Goal: Task Accomplishment & Management: Use online tool/utility

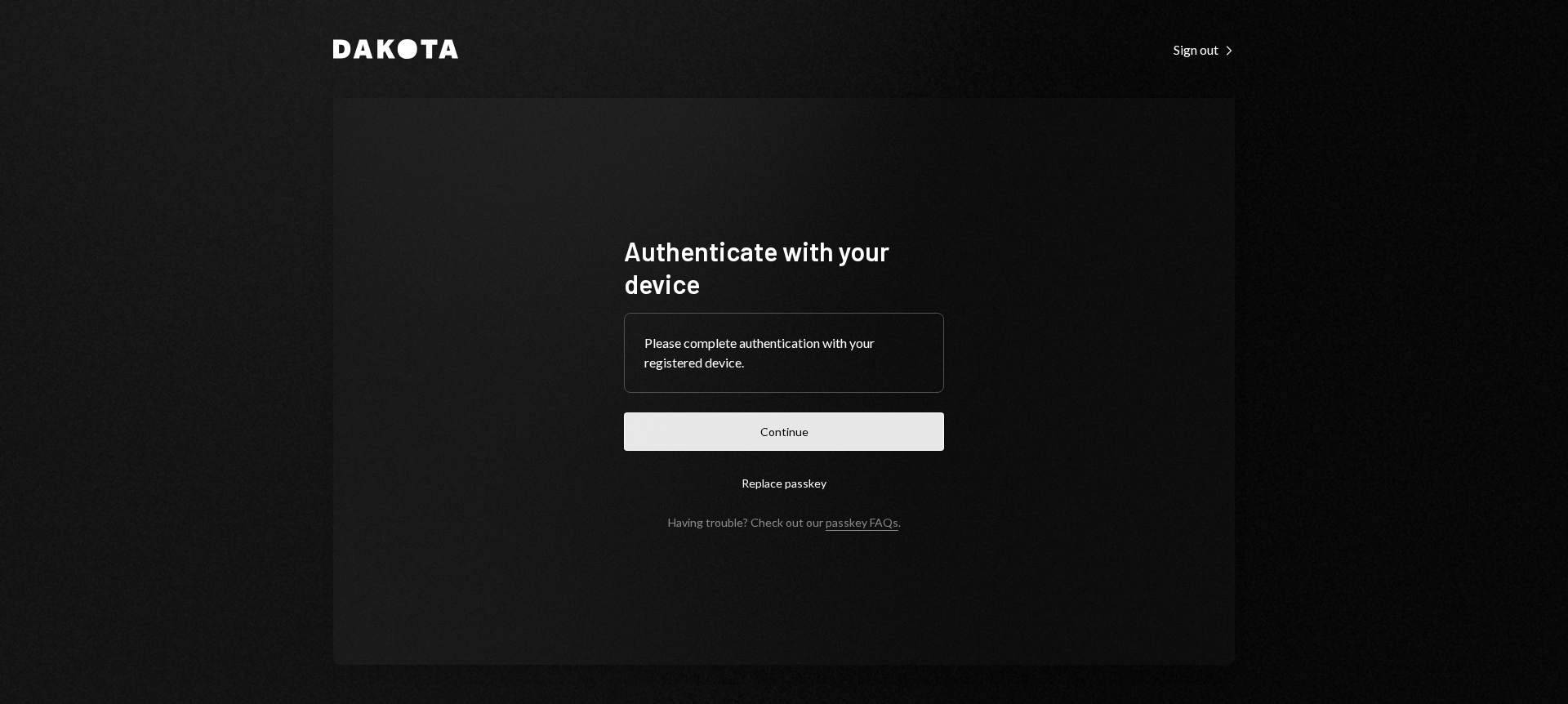
click at [849, 431] on button "Continue" at bounding box center [784, 432] width 320 height 38
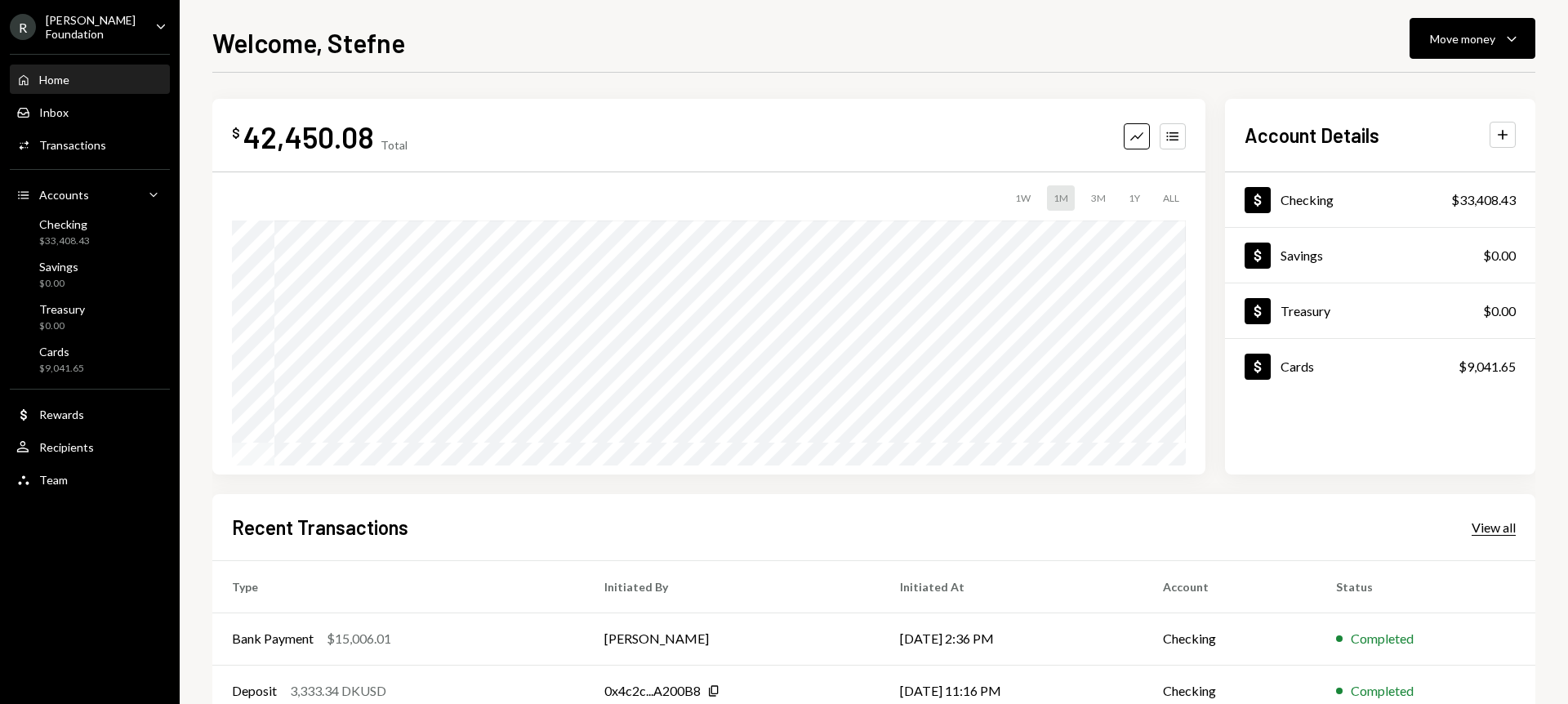
click at [1491, 529] on div "View all" at bounding box center [1494, 528] width 44 height 16
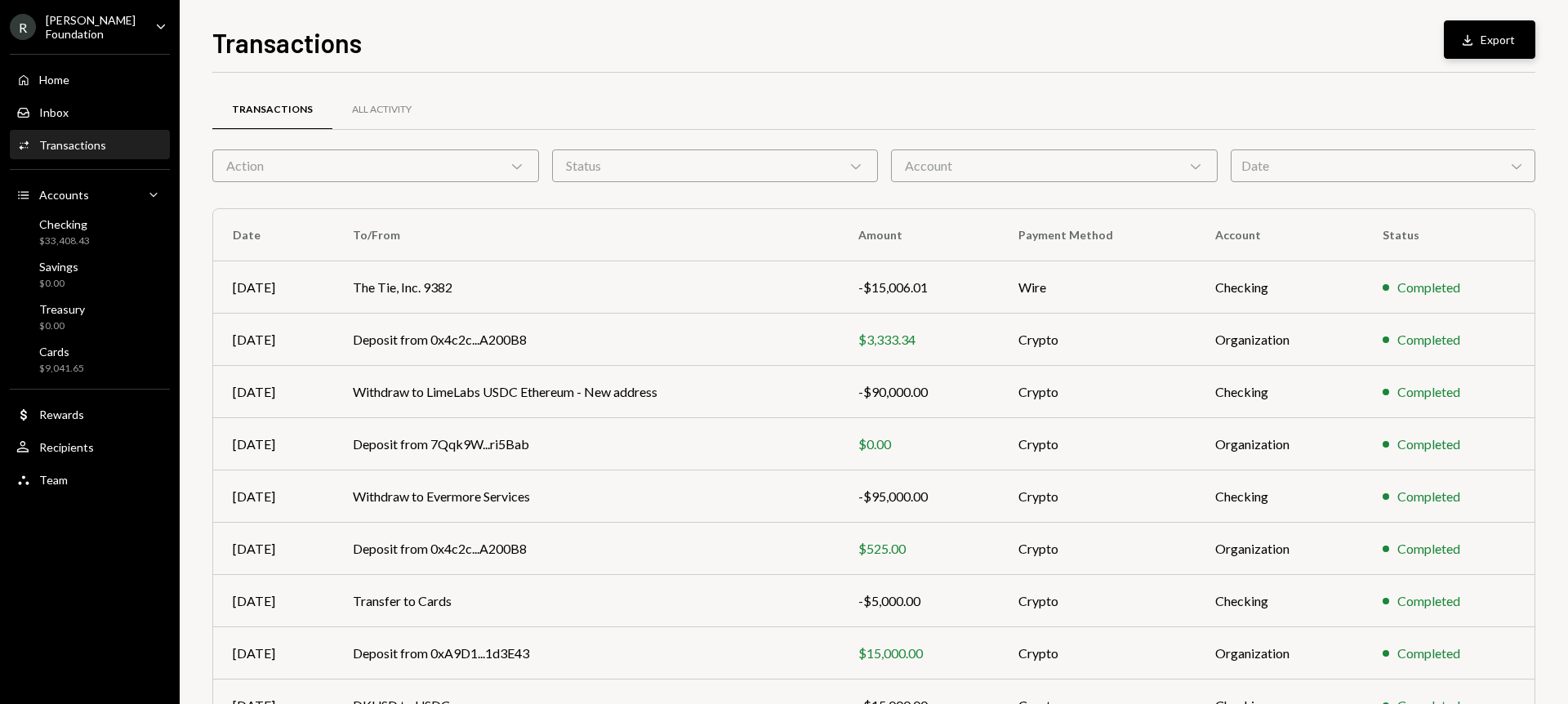
click at [1513, 39] on button "Download Export" at bounding box center [1490, 39] width 92 height 38
click at [1128, 151] on div "Account Chevron Down" at bounding box center [1054, 166] width 327 height 33
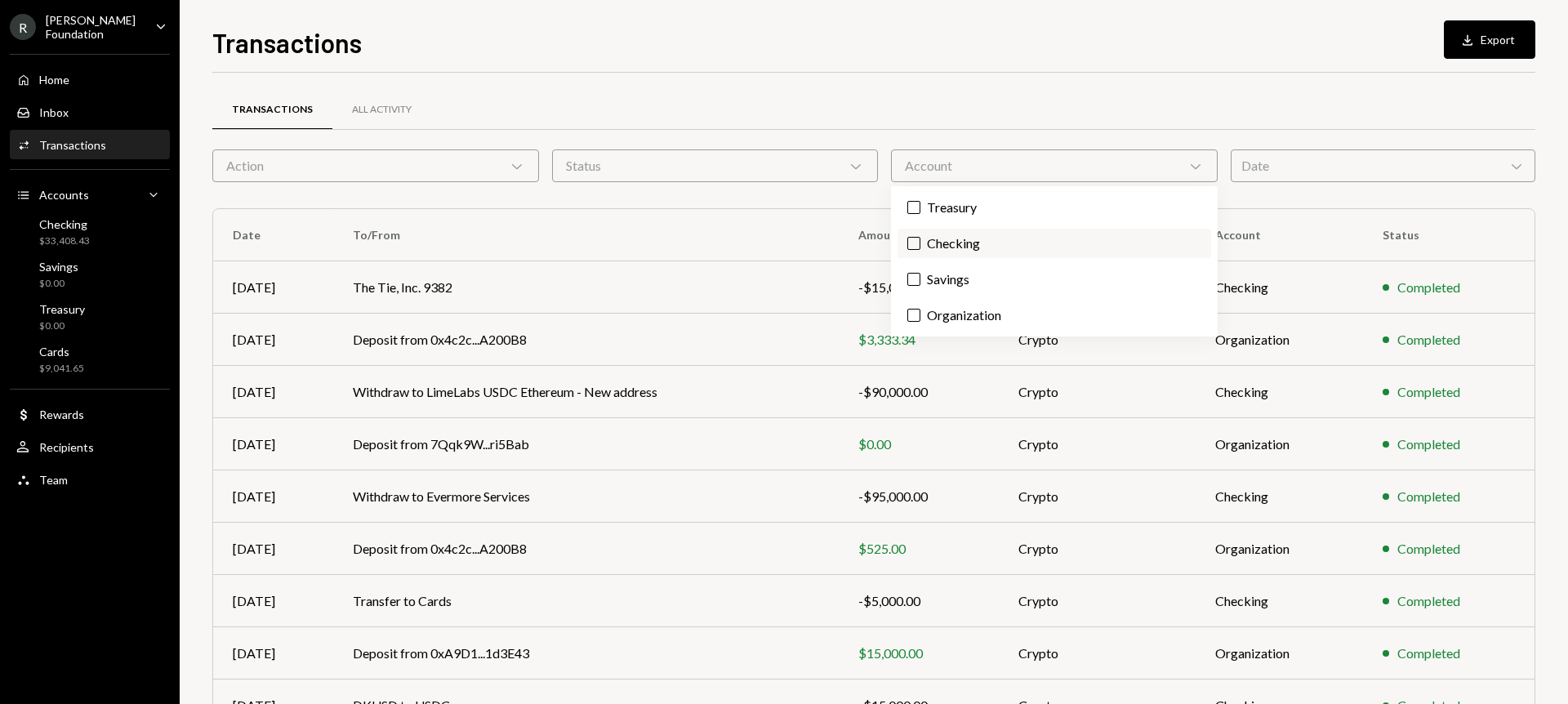
click at [908, 242] on button "Checking" at bounding box center [914, 243] width 13 height 13
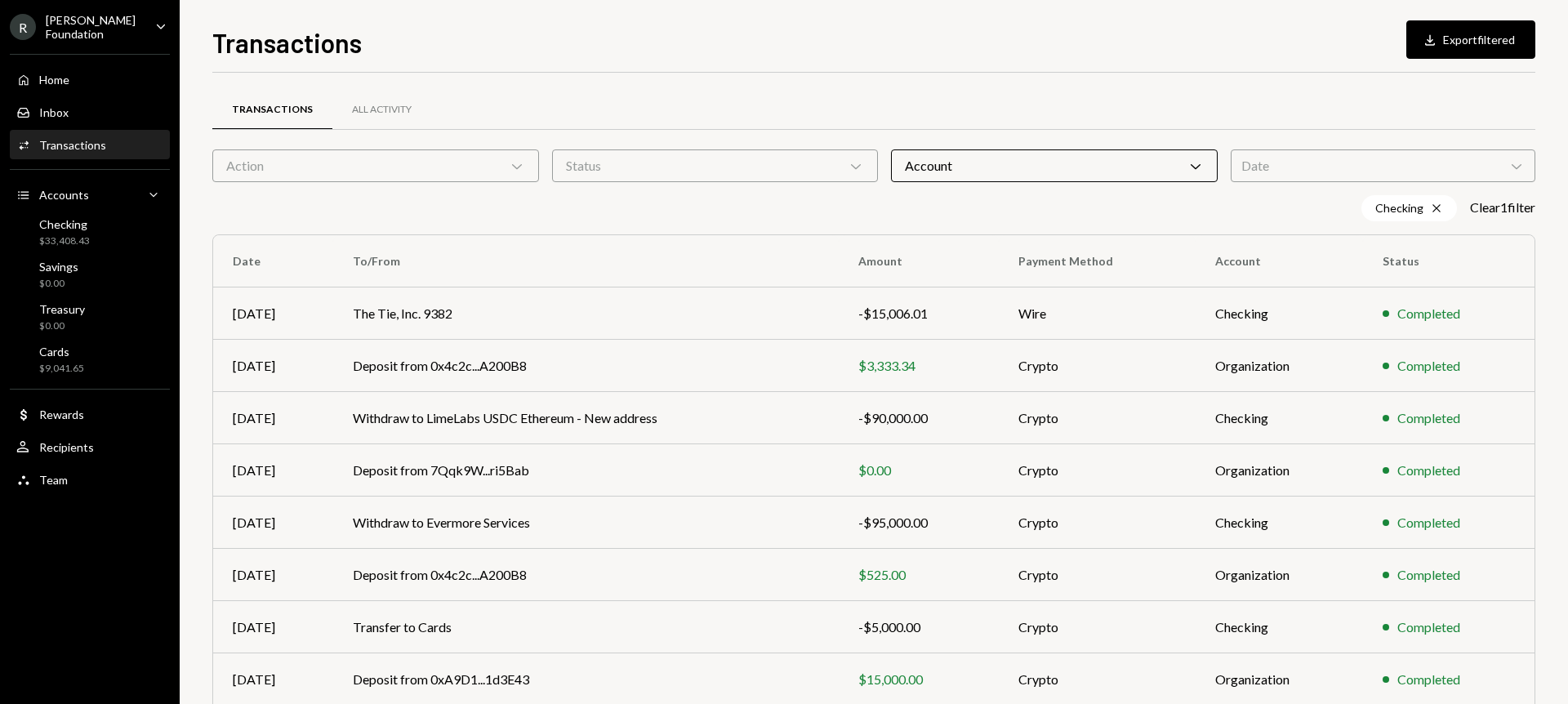
click at [761, 217] on div "Checking Cross Clear 1 filter" at bounding box center [874, 207] width 1323 height 26
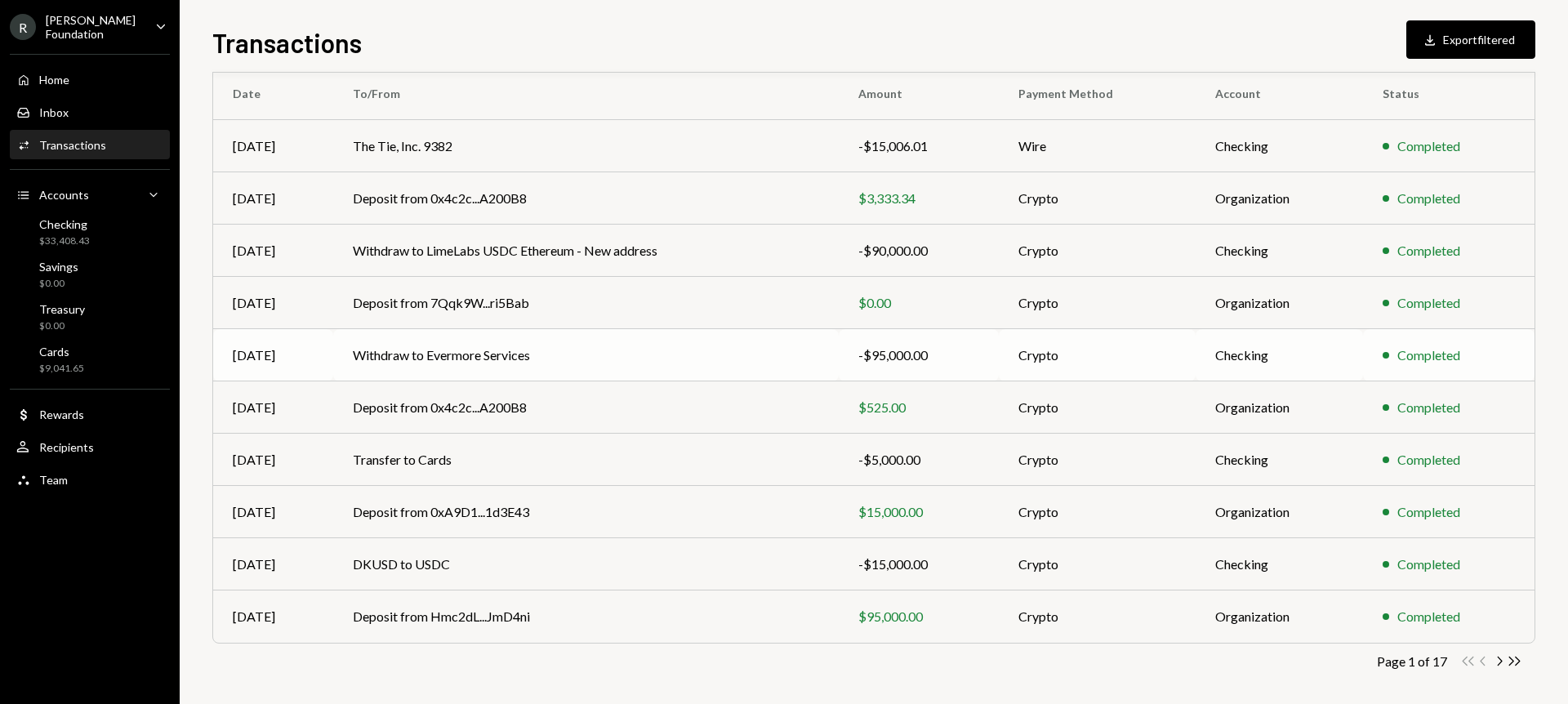
scroll to position [174, 0]
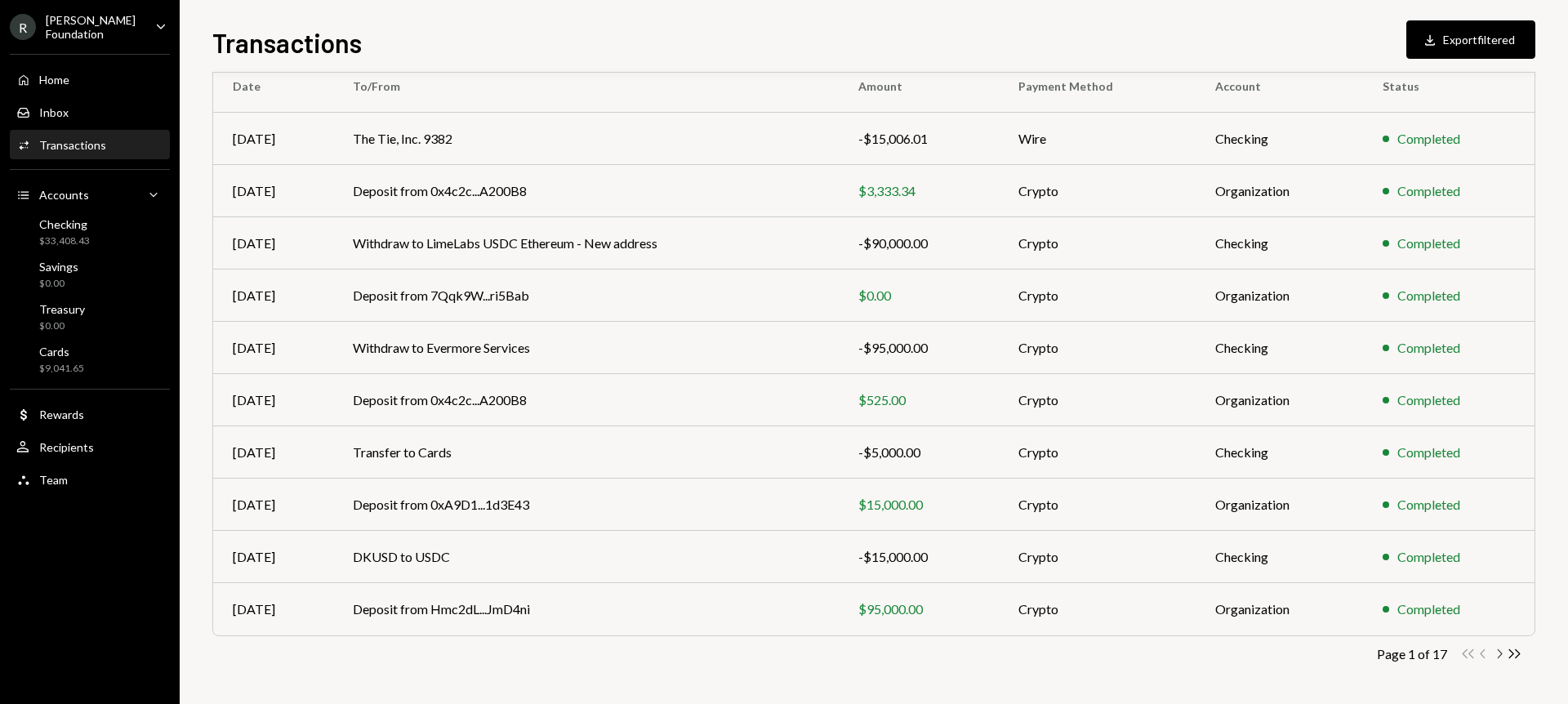
click at [1503, 651] on icon "Chevron Right" at bounding box center [1499, 653] width 15 height 15
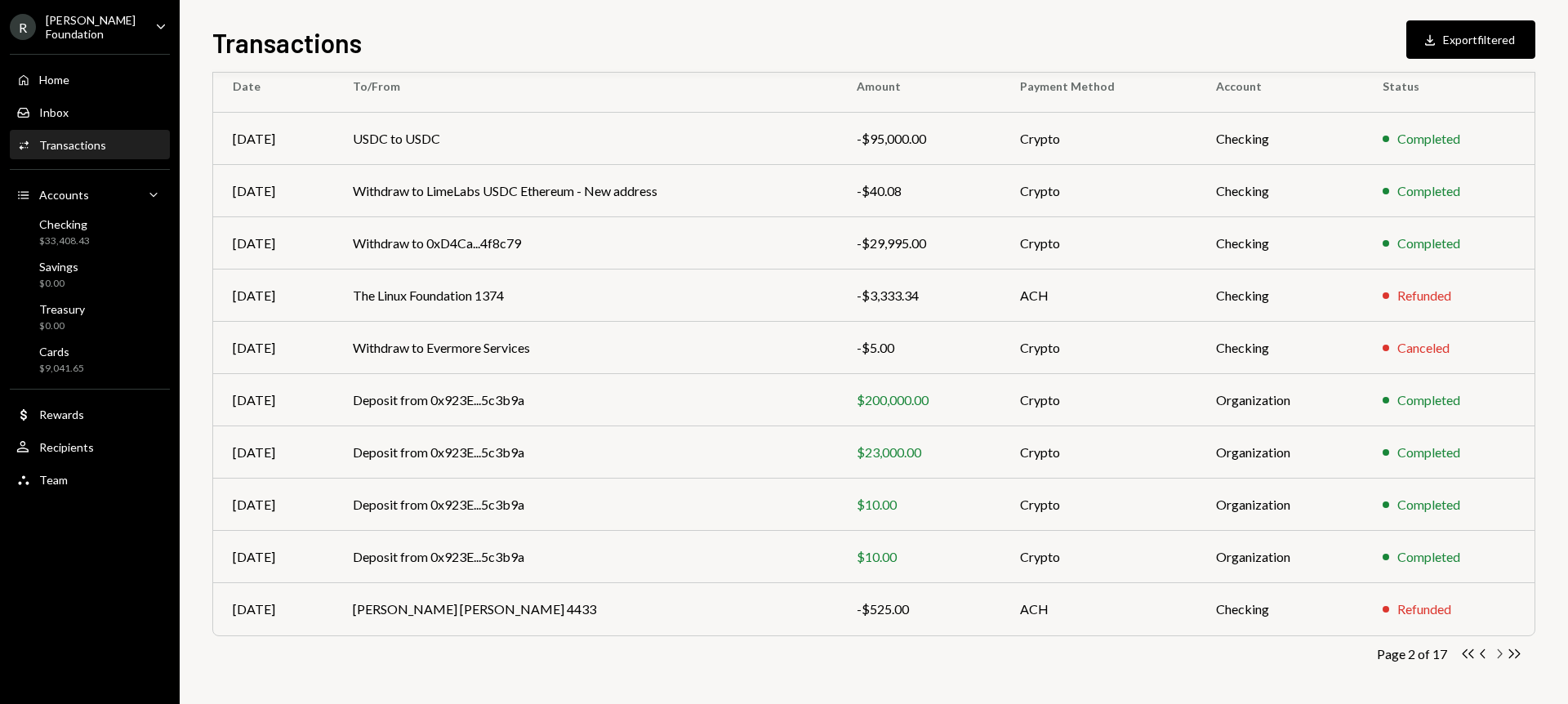
click at [1499, 655] on icon "Chevron Right" at bounding box center [1499, 653] width 15 height 15
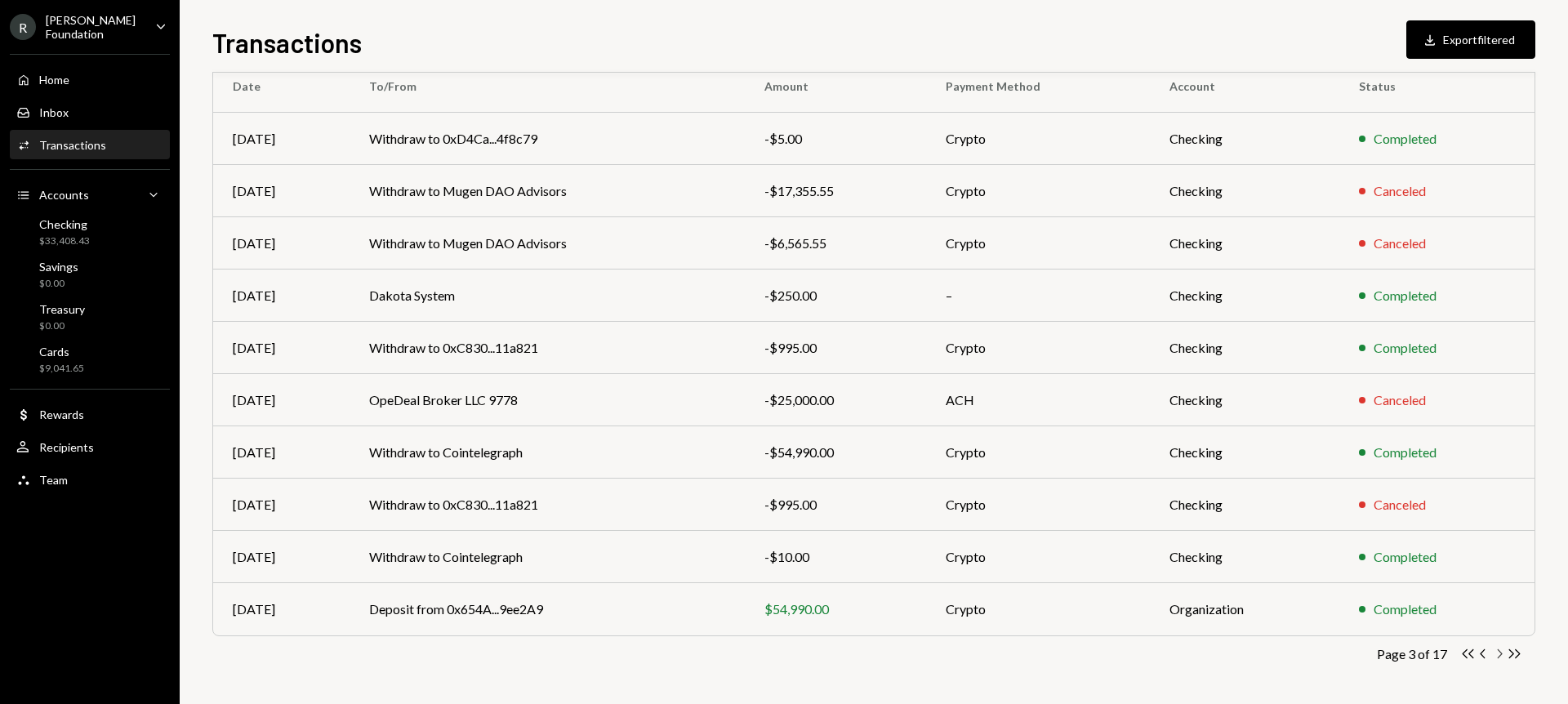
click at [1498, 653] on icon "Chevron Right" at bounding box center [1499, 653] width 15 height 15
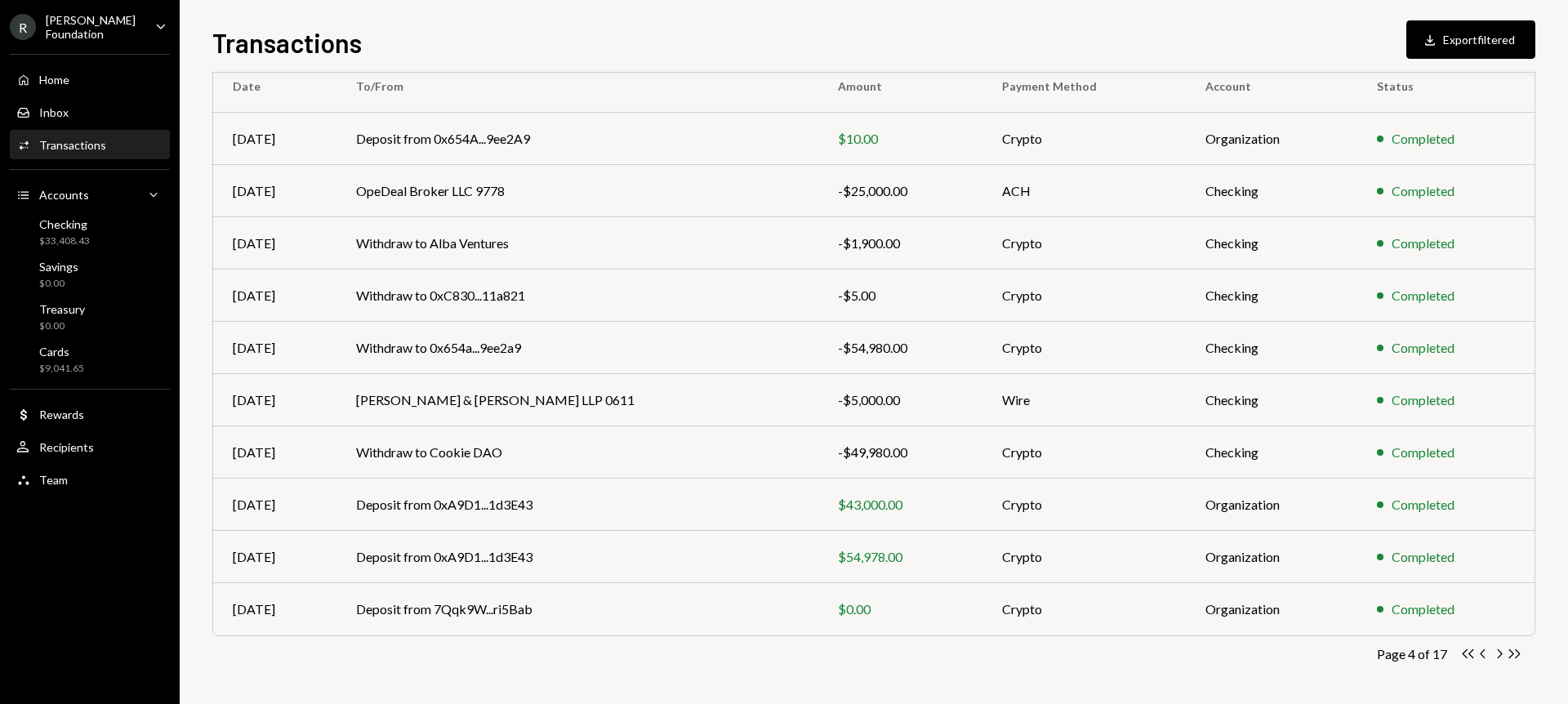
click at [640, 42] on div "Transactions Download Export filtered" at bounding box center [874, 41] width 1323 height 36
click at [60, 73] on div "Home" at bounding box center [54, 80] width 30 height 14
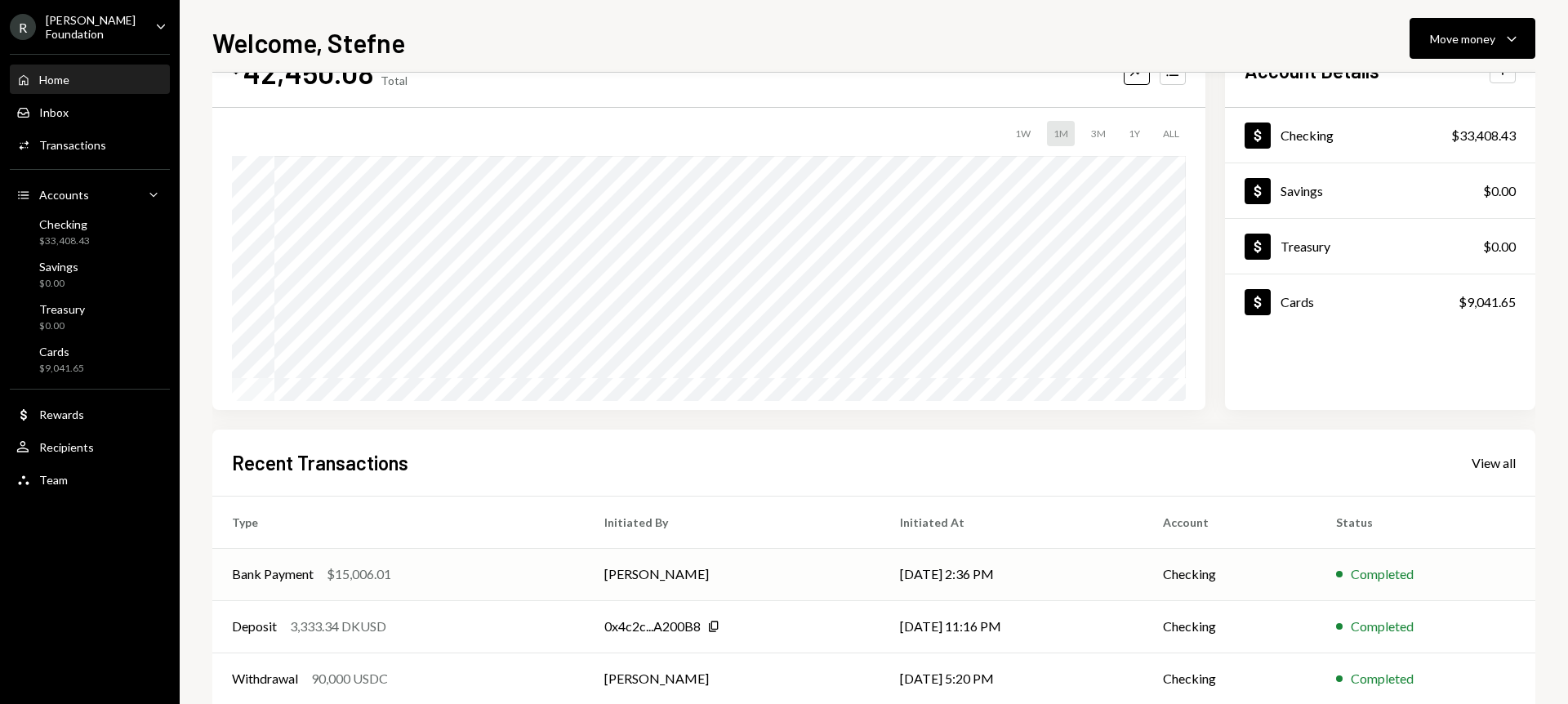
scroll to position [150, 0]
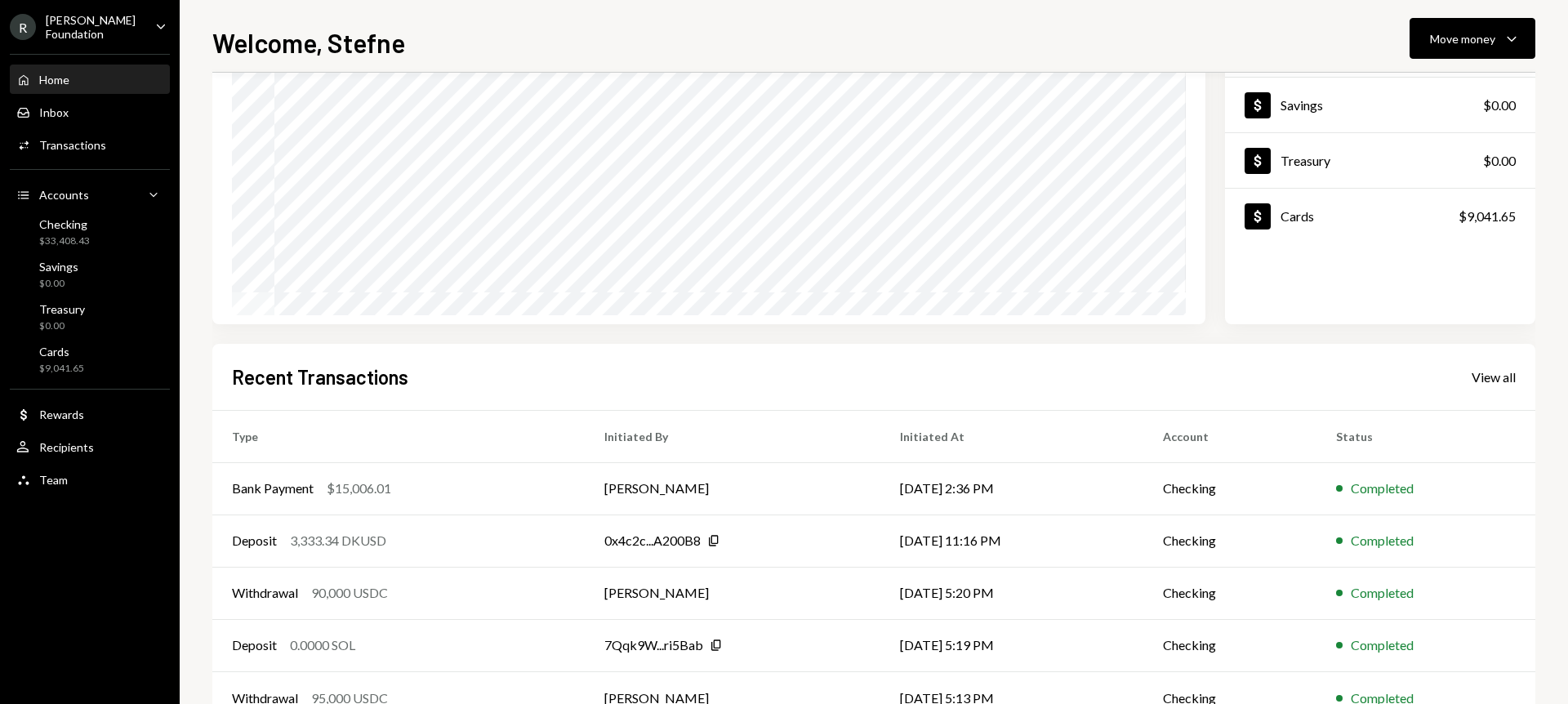
click at [1343, 44] on div "Welcome, Stefne Move money Caret Down" at bounding box center [874, 41] width 1323 height 36
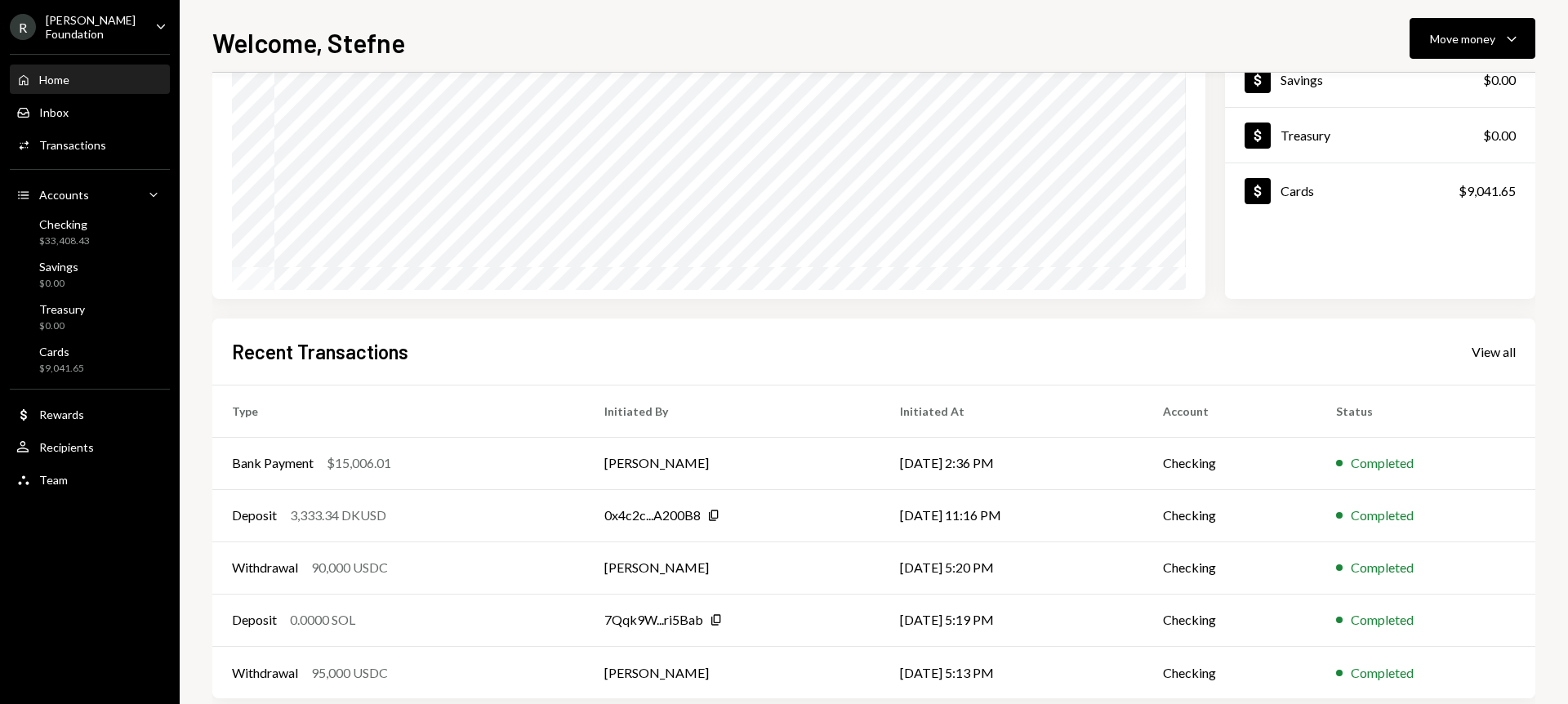
scroll to position [203, 0]
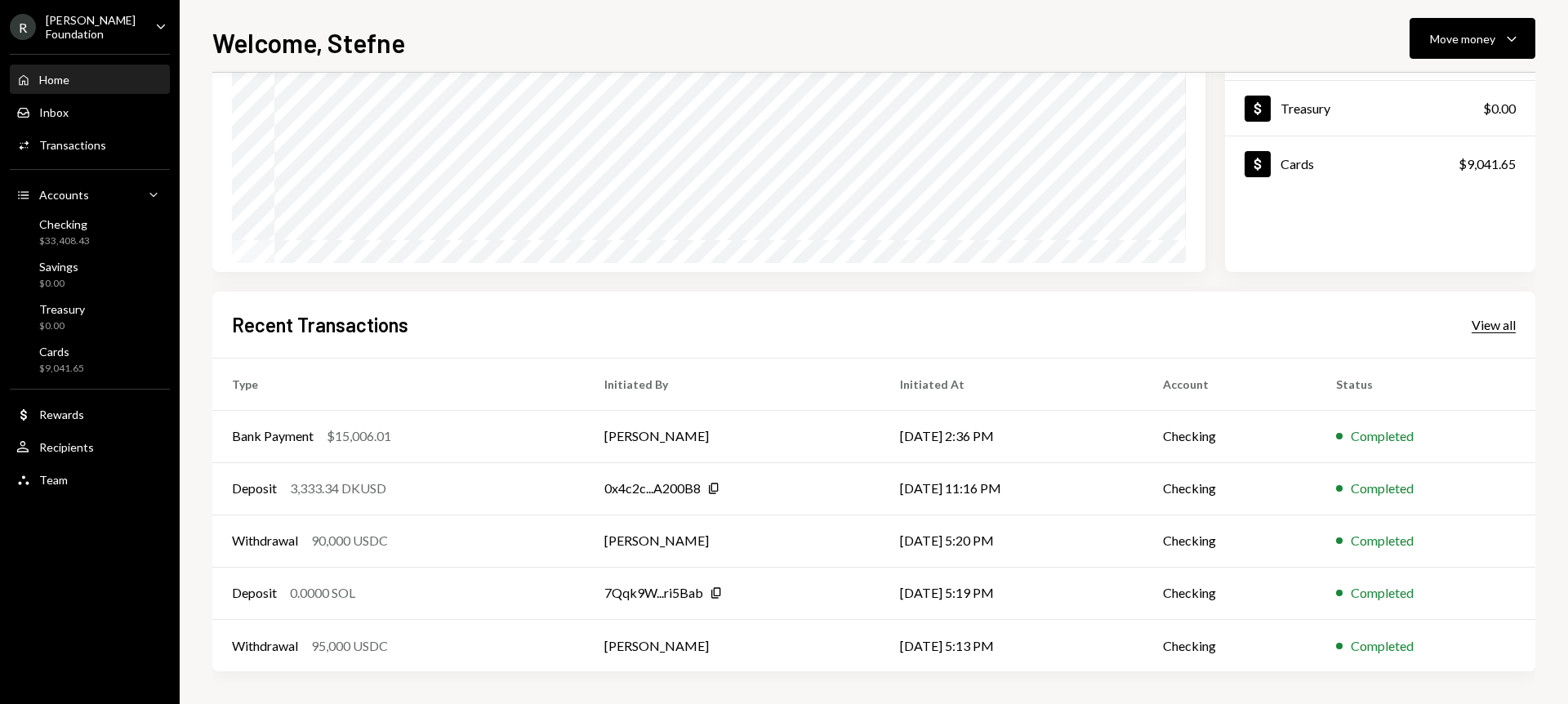
click at [1490, 322] on div "View all" at bounding box center [1494, 325] width 44 height 16
